Goal: Task Accomplishment & Management: Complete application form

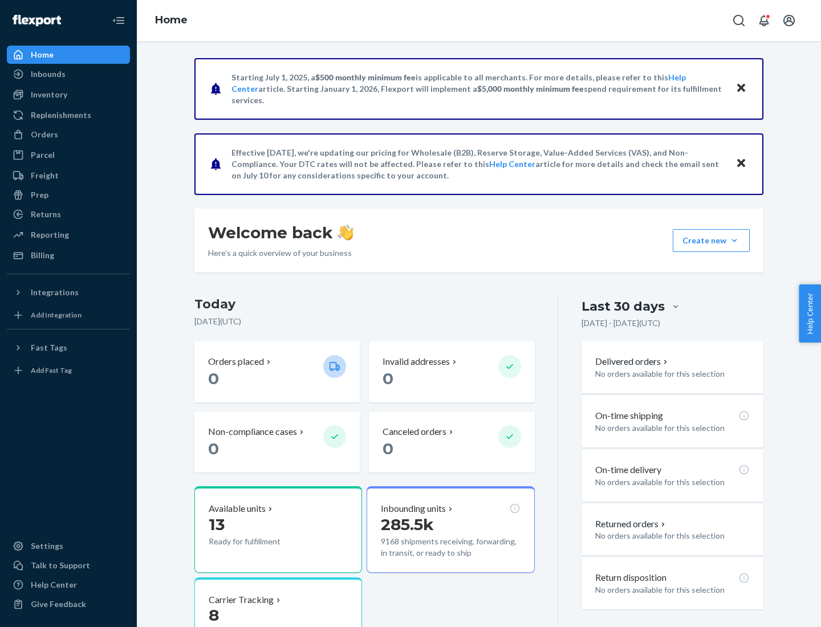
click at [734, 241] on button "Create new Create new inbound Create new order Create new product" at bounding box center [711, 240] width 77 height 23
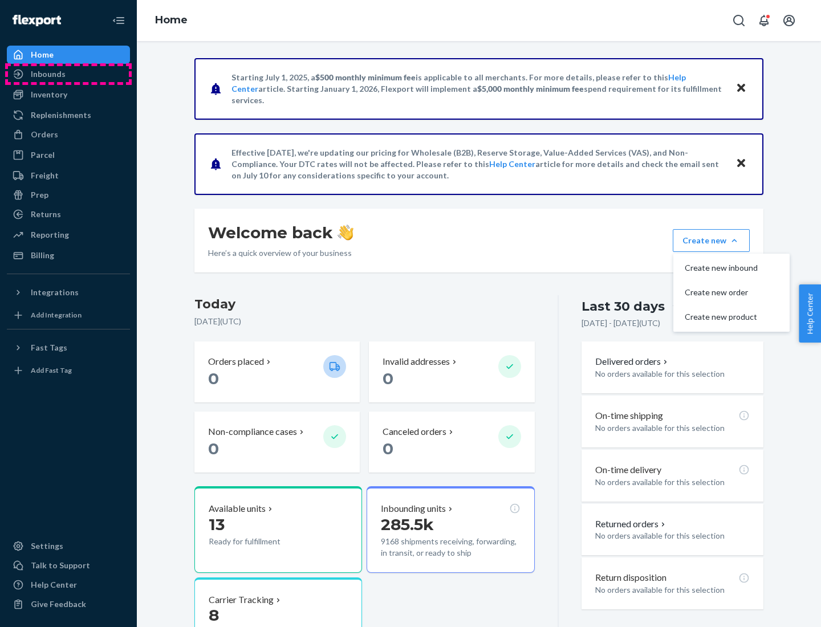
click at [68, 74] on div "Inbounds" at bounding box center [68, 74] width 121 height 16
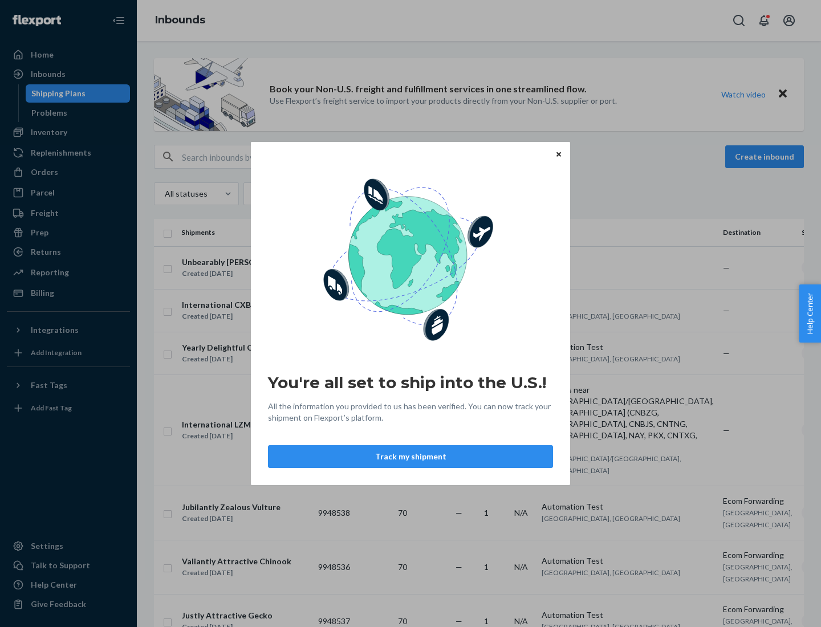
click at [410, 457] on button "Track my shipment" at bounding box center [410, 456] width 285 height 23
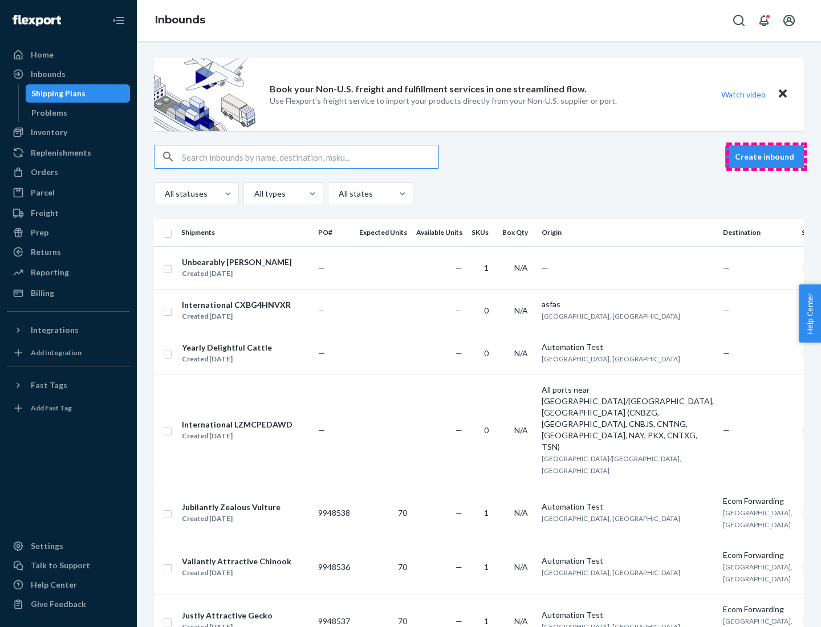
click at [766, 157] on button "Create inbound" at bounding box center [764, 156] width 79 height 23
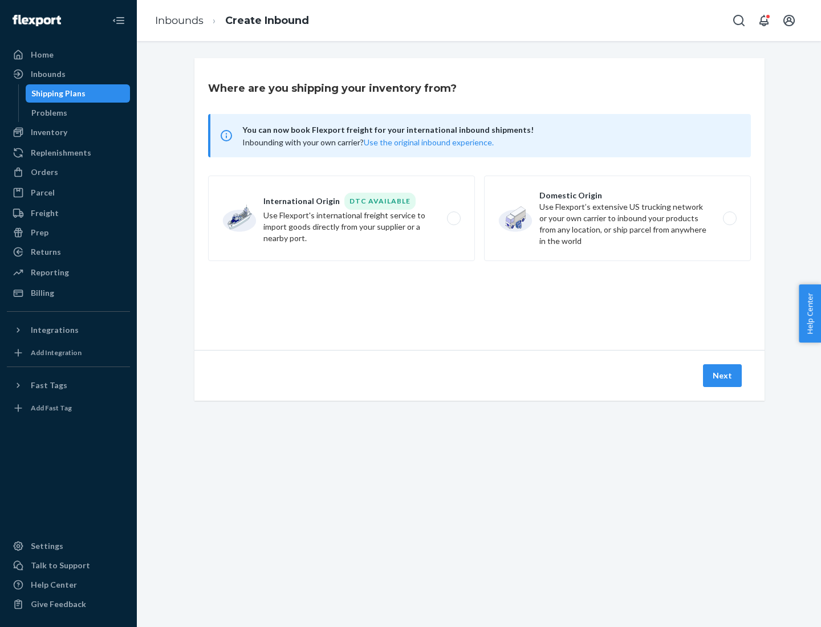
click at [341, 218] on label "International Origin DTC Available Use Flexport's international freight service…" at bounding box center [341, 218] width 267 height 85
click at [453, 218] on input "International Origin DTC Available Use Flexport's international freight service…" at bounding box center [456, 218] width 7 height 7
radio input "true"
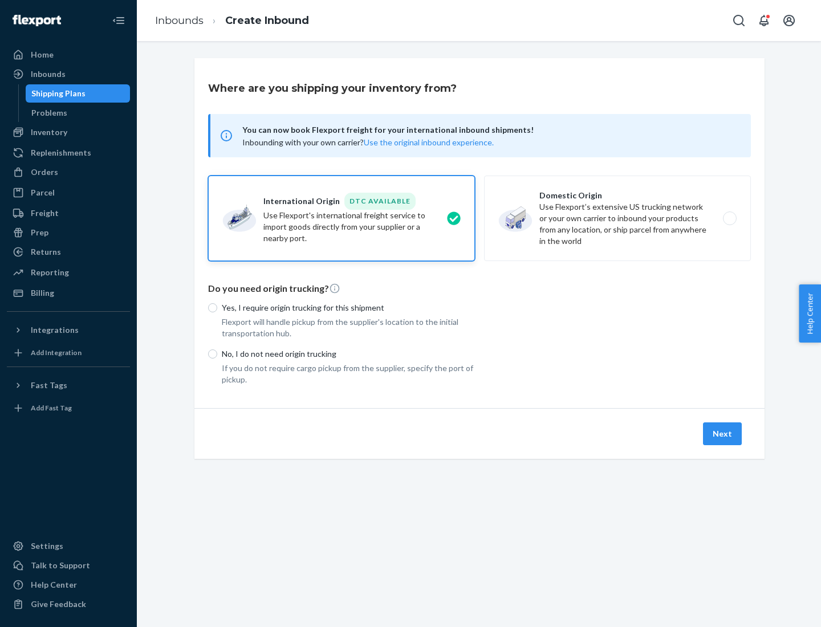
click at [348, 353] on p "No, I do not need origin trucking" at bounding box center [348, 353] width 253 height 11
click at [217, 353] on input "No, I do not need origin trucking" at bounding box center [212, 353] width 9 height 9
radio input "true"
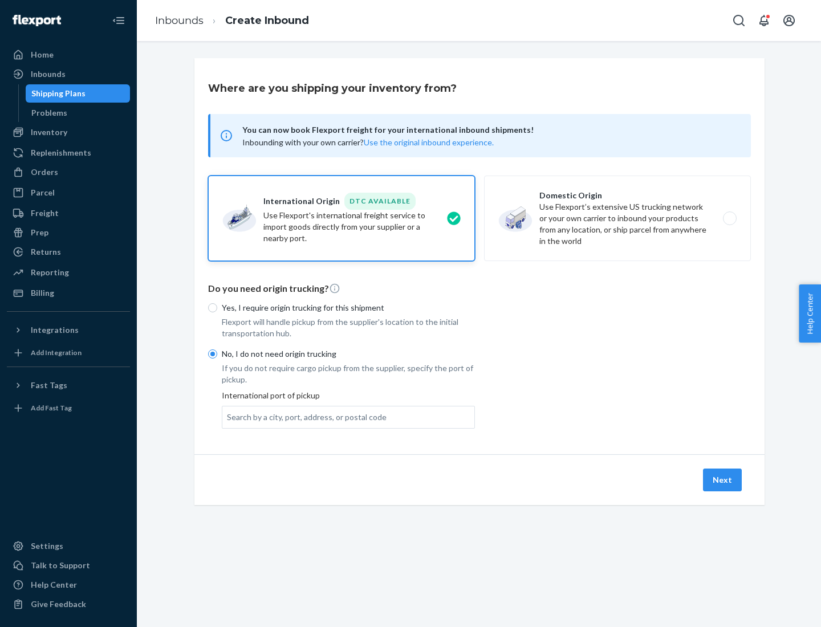
click at [304, 417] on div "Search by a city, port, address, or postal code" at bounding box center [307, 417] width 160 height 11
click at [228, 417] on input "Search by a city, port, address, or postal code" at bounding box center [227, 417] width 1 height 11
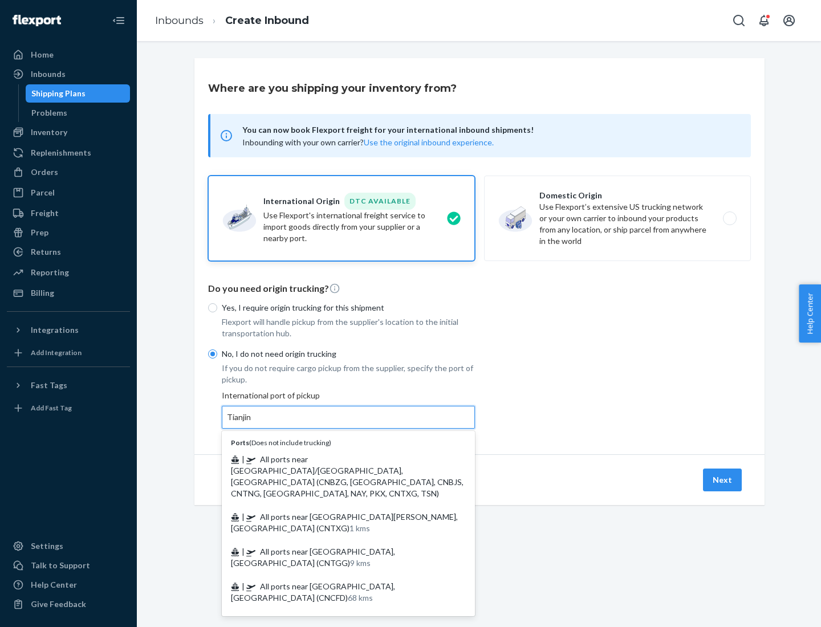
click at [337, 459] on span "| All ports near [GEOGRAPHIC_DATA]/[GEOGRAPHIC_DATA], [GEOGRAPHIC_DATA] (CNBZG,…" at bounding box center [347, 476] width 233 height 44
click at [252, 423] on input "Tianjin" at bounding box center [239, 417] width 25 height 11
type input "All ports near [GEOGRAPHIC_DATA]/[GEOGRAPHIC_DATA], [GEOGRAPHIC_DATA] (CNBZG, […"
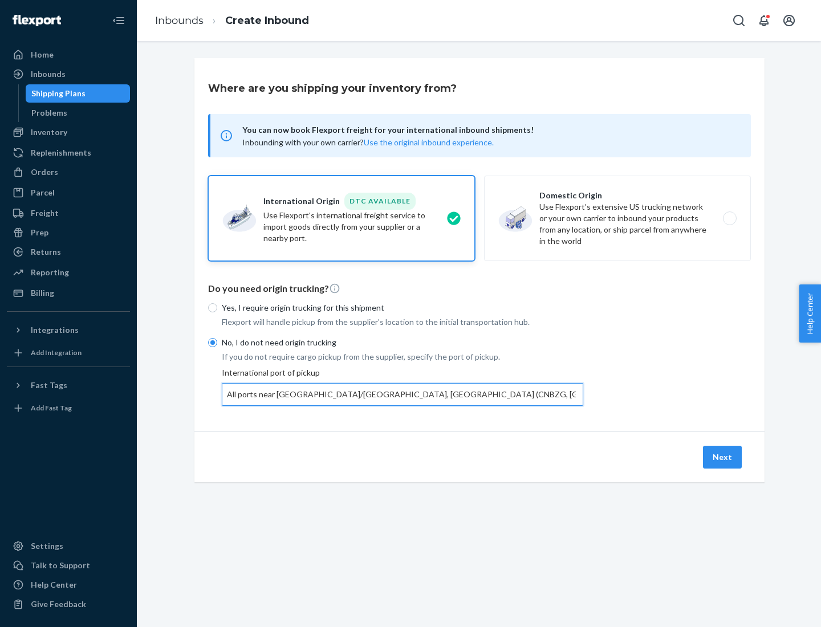
click at [723, 457] on button "Next" at bounding box center [722, 457] width 39 height 23
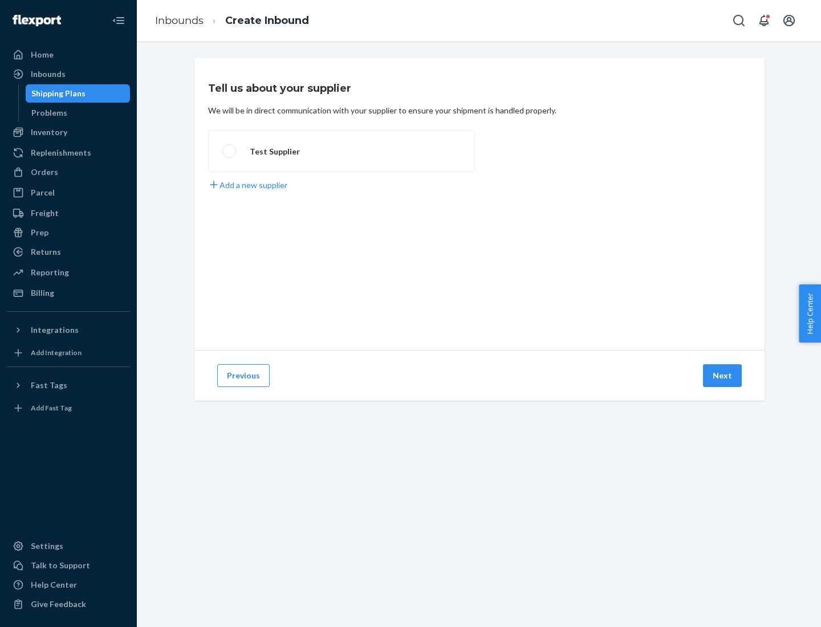
click at [341, 151] on label "Test Supplier" at bounding box center [341, 151] width 267 height 42
click at [230, 151] on input "Test Supplier" at bounding box center [225, 151] width 7 height 7
radio input "true"
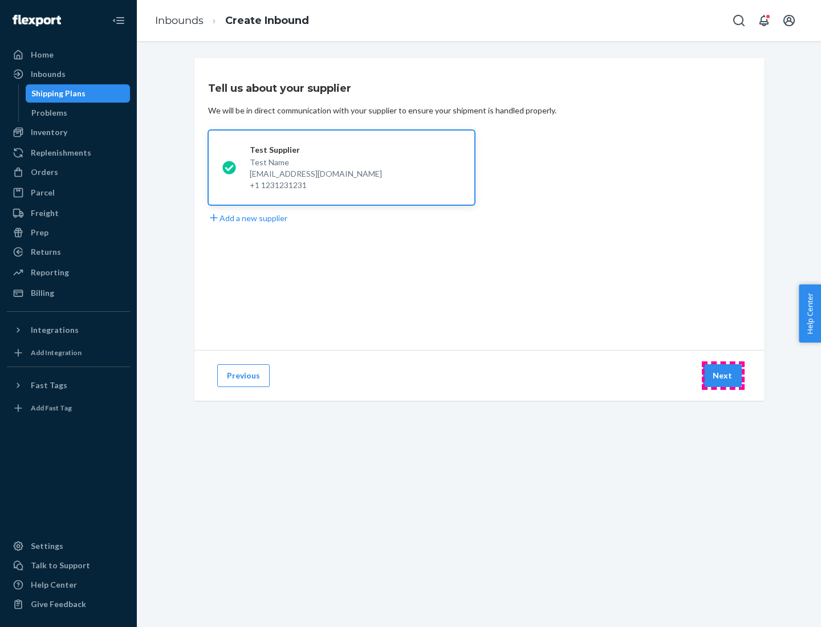
click at [723, 376] on button "Next" at bounding box center [722, 375] width 39 height 23
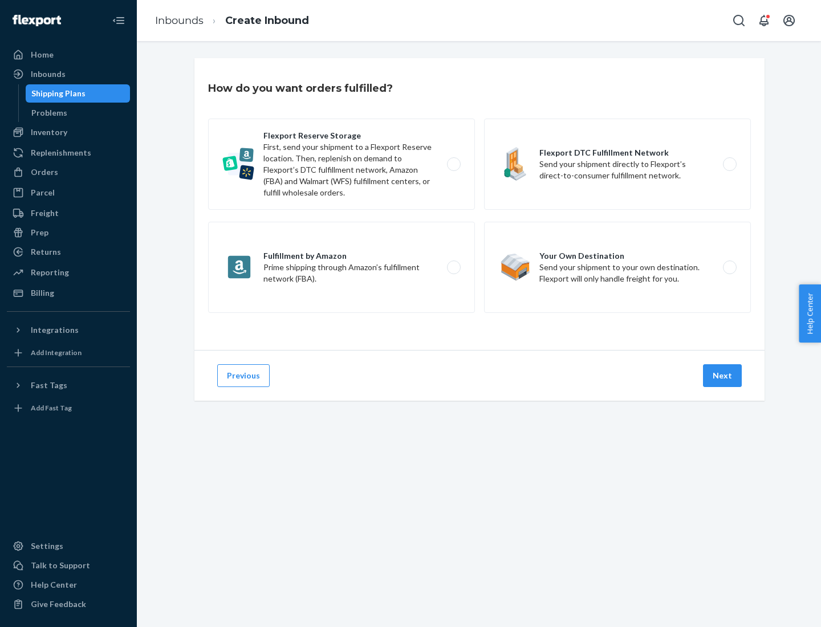
click at [479, 204] on div "Flexport Reserve Storage First, send your shipment to a Flexport Reserve locati…" at bounding box center [479, 217] width 543 height 197
click at [617, 164] on label "Flexport DTC Fulfillment Network Send your shipment directly to Flexport’s dire…" at bounding box center [617, 164] width 267 height 91
click at [729, 164] on input "Flexport DTC Fulfillment Network Send your shipment directly to Flexport’s dire…" at bounding box center [732, 164] width 7 height 7
radio input "true"
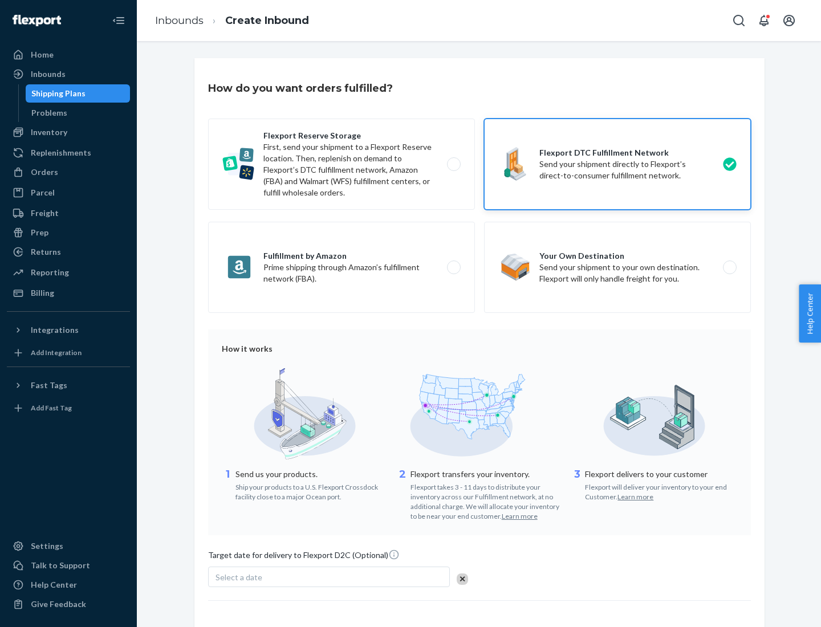
scroll to position [84, 0]
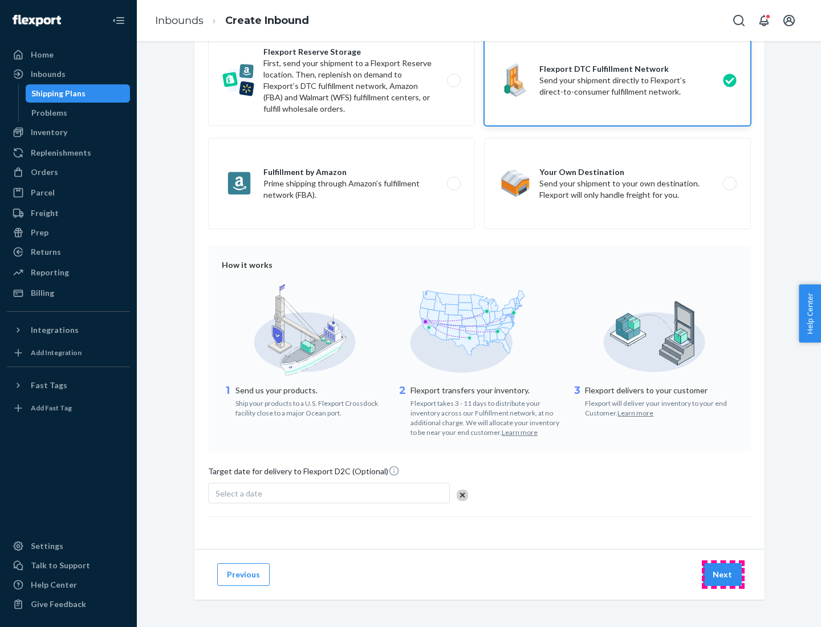
click at [723, 574] on button "Next" at bounding box center [722, 574] width 39 height 23
